Goal: Use online tool/utility

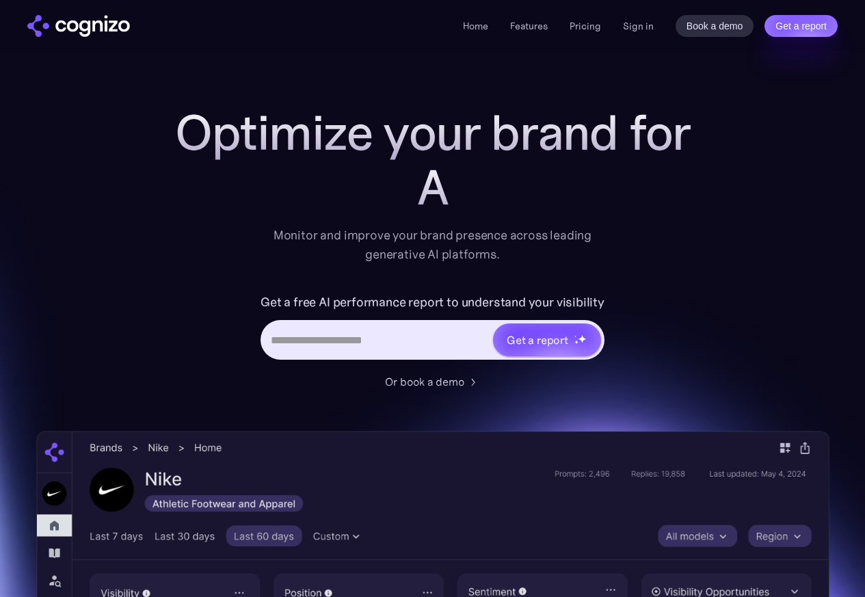
click at [437, 329] on input "Hero URL Input Form" at bounding box center [376, 340] width 229 height 26
